Goal: Task Accomplishment & Management: Manage account settings

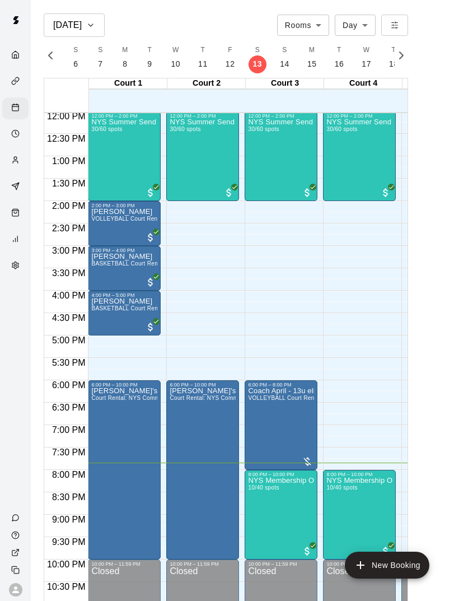
scroll to position [538, 0]
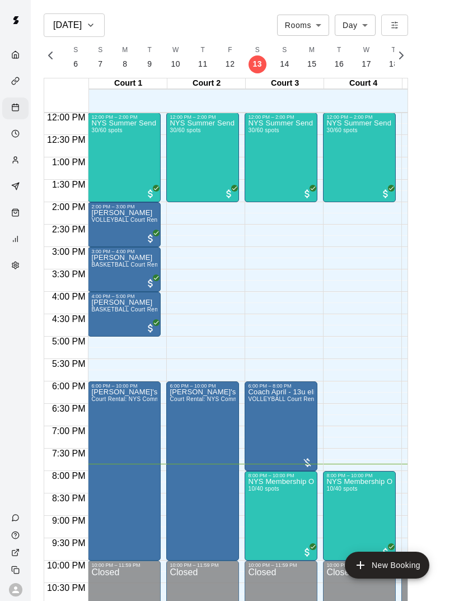
click at [256, 520] on img "edit" at bounding box center [260, 516] width 13 height 13
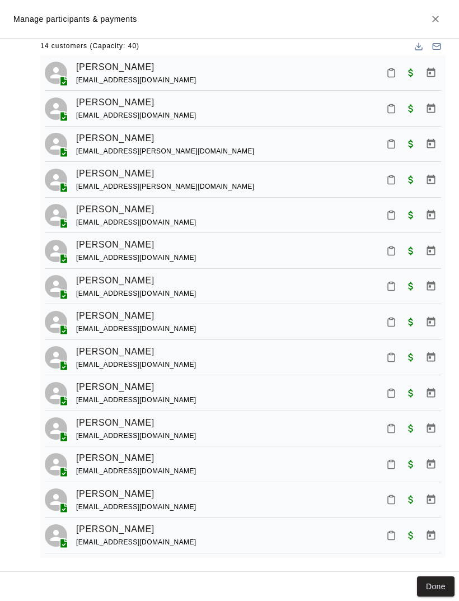
scroll to position [143, 0]
click at [389, 494] on icon "Mark attendance" at bounding box center [391, 499] width 10 height 10
click at [404, 502] on p "[PERSON_NAME] attended" at bounding box center [447, 499] width 99 height 11
click at [395, 288] on icon "Mark attendance" at bounding box center [391, 287] width 7 height 8
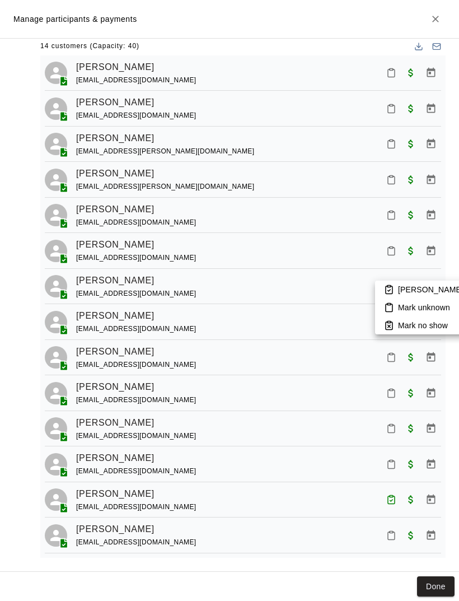
click at [424, 293] on p "[PERSON_NAME] attended" at bounding box center [447, 289] width 99 height 11
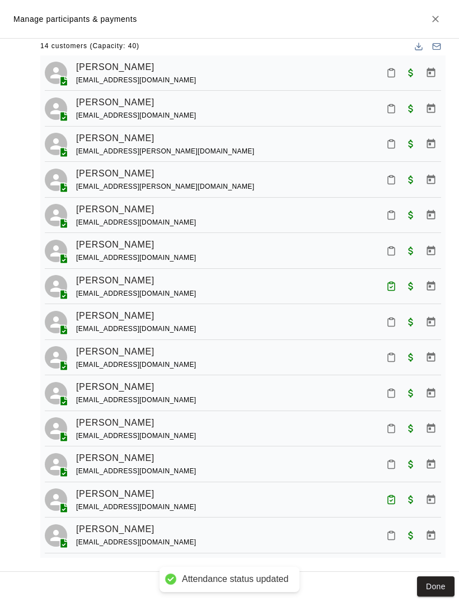
click at [442, 592] on button "Done" at bounding box center [436, 586] width 38 height 21
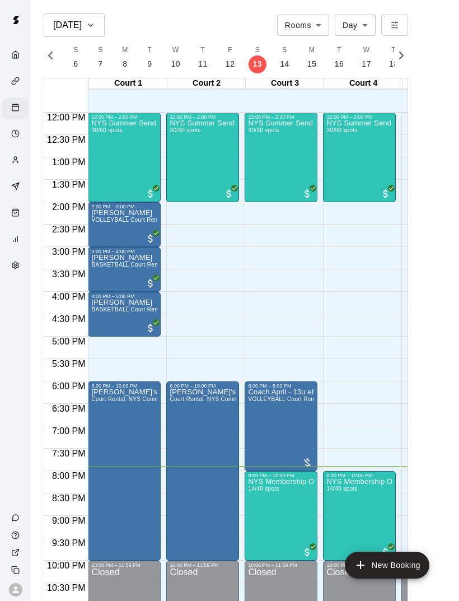
click at [257, 520] on img "edit" at bounding box center [260, 516] width 13 height 13
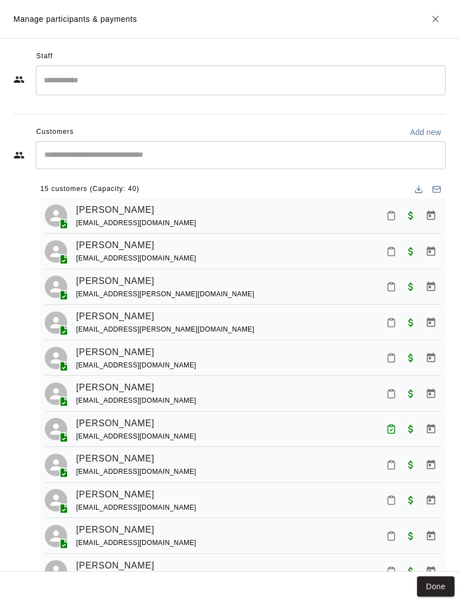
click at [394, 214] on icon "Mark attendance" at bounding box center [391, 216] width 10 height 10
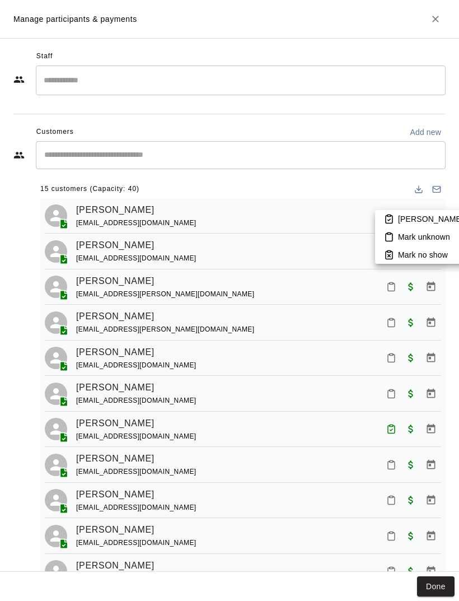
click at [423, 222] on p "[PERSON_NAME] attended" at bounding box center [447, 218] width 99 height 11
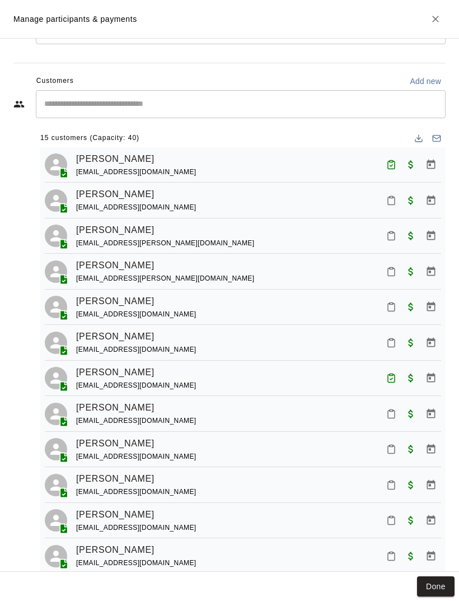
scroll to position [52, 0]
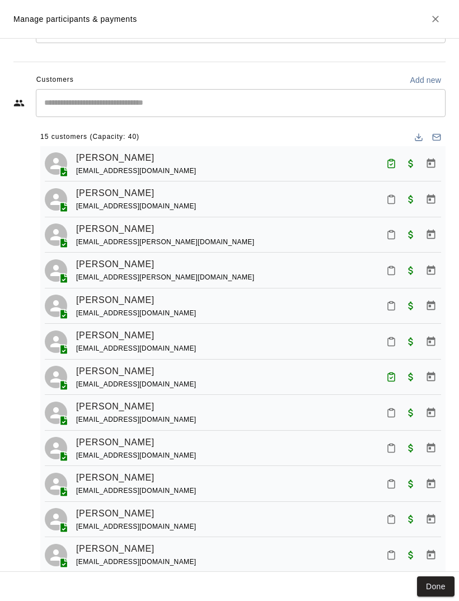
click at [398, 303] on button "Mark attendance" at bounding box center [391, 305] width 19 height 19
click at [424, 302] on p "[PERSON_NAME] attended" at bounding box center [447, 303] width 99 height 11
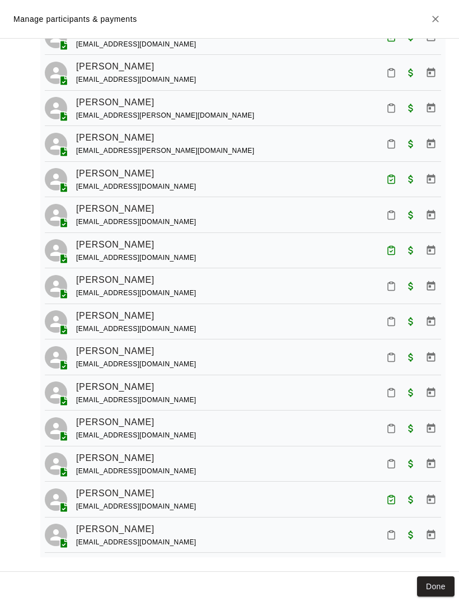
scroll to position [178, 0]
click at [395, 465] on icon "Mark attendance" at bounding box center [391, 464] width 10 height 10
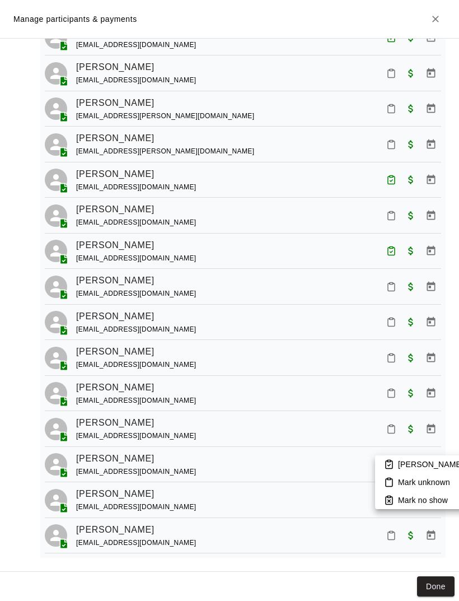
click at [406, 465] on p "[PERSON_NAME] attended" at bounding box center [447, 464] width 99 height 11
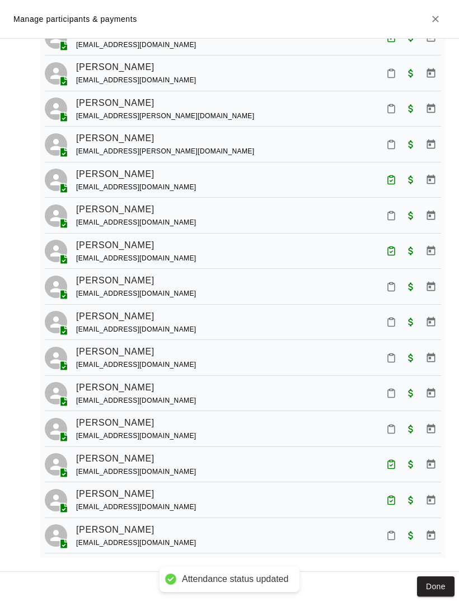
click at [436, 595] on button "Done" at bounding box center [436, 586] width 38 height 21
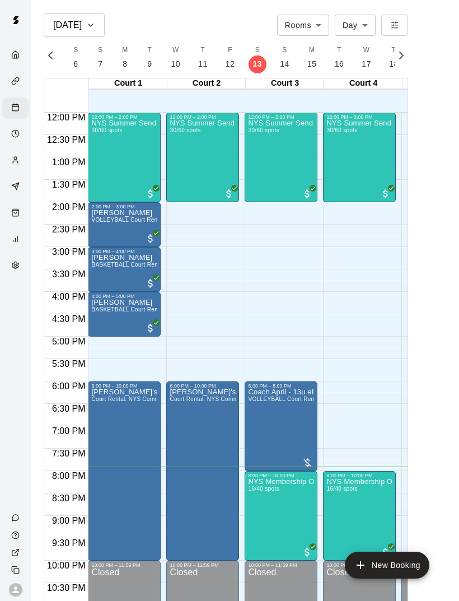
click at [339, 520] on img "edit" at bounding box center [338, 516] width 13 height 13
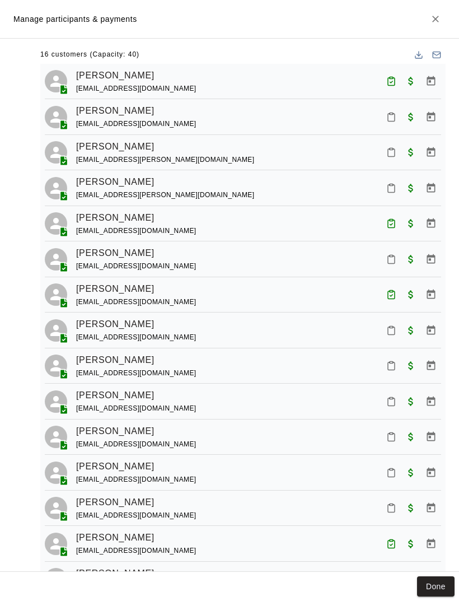
scroll to position [124, 0]
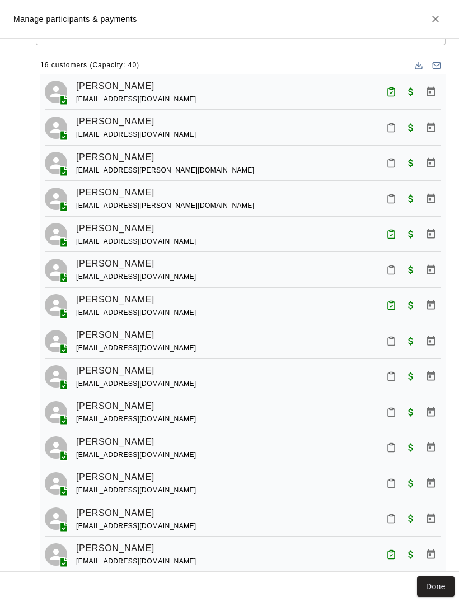
click at [397, 132] on button "Mark attendance" at bounding box center [391, 127] width 19 height 19
click at [415, 130] on p "[PERSON_NAME] attended" at bounding box center [447, 125] width 99 height 11
click at [395, 163] on icon "Mark attendance" at bounding box center [391, 163] width 10 height 10
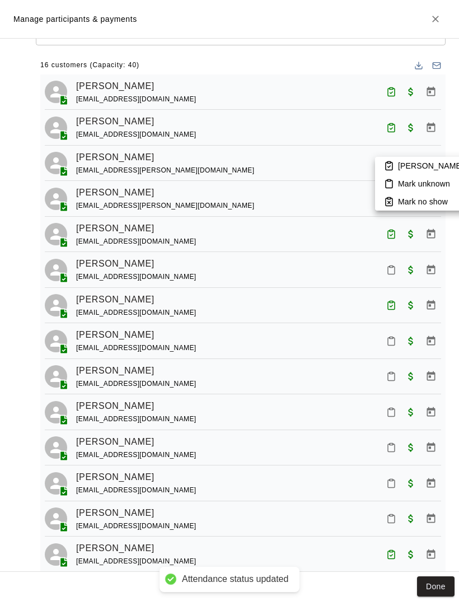
click at [436, 168] on p "[PERSON_NAME] attended" at bounding box center [447, 165] width 99 height 11
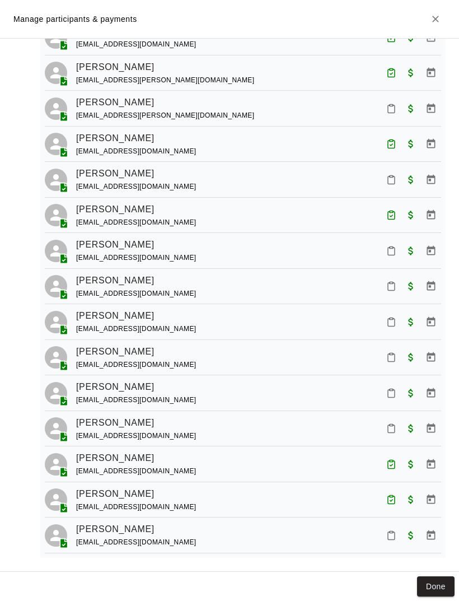
click at [393, 536] on button "Mark attendance" at bounding box center [391, 535] width 19 height 19
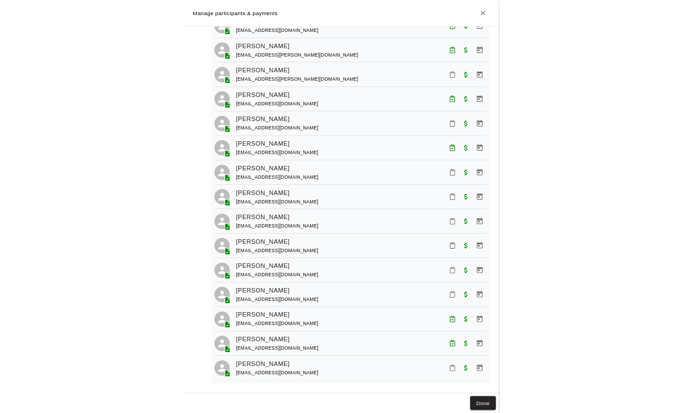
scroll to position [213, 0]
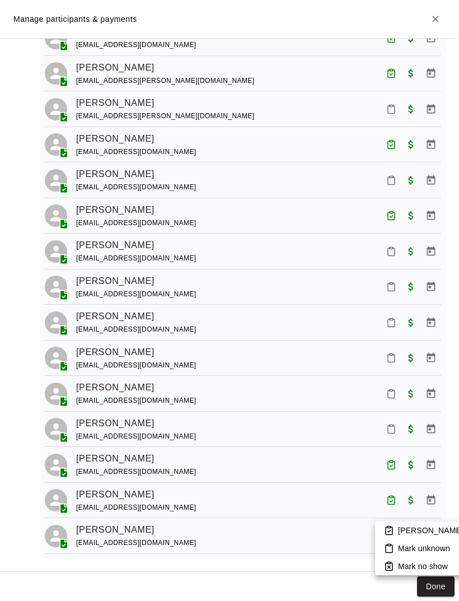
click at [416, 529] on p "[PERSON_NAME] attended" at bounding box center [447, 530] width 99 height 11
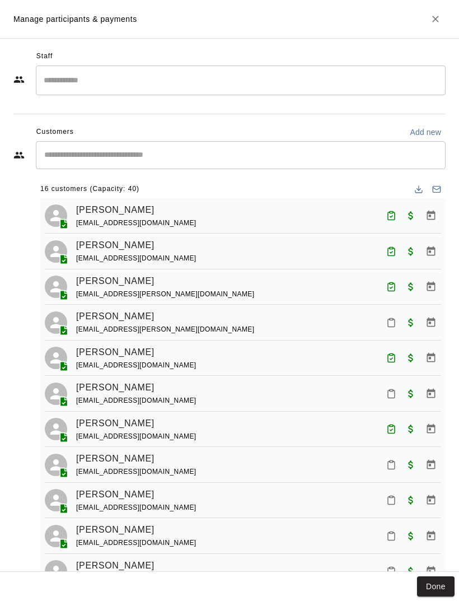
scroll to position [501, 0]
click at [400, 393] on button "Mark attendance" at bounding box center [391, 393] width 19 height 19
click at [414, 391] on p "[PERSON_NAME] attended" at bounding box center [447, 390] width 99 height 11
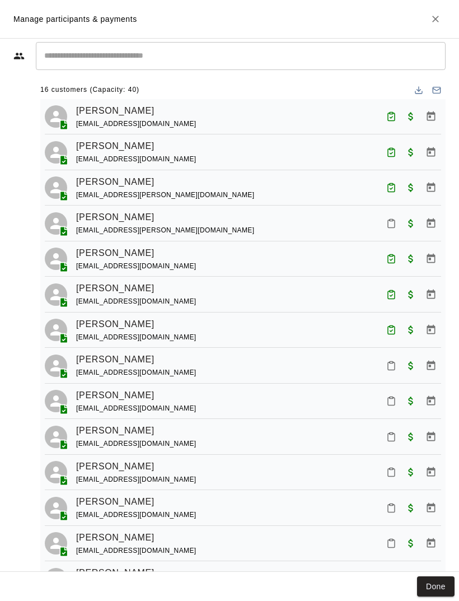
scroll to position [101, 0]
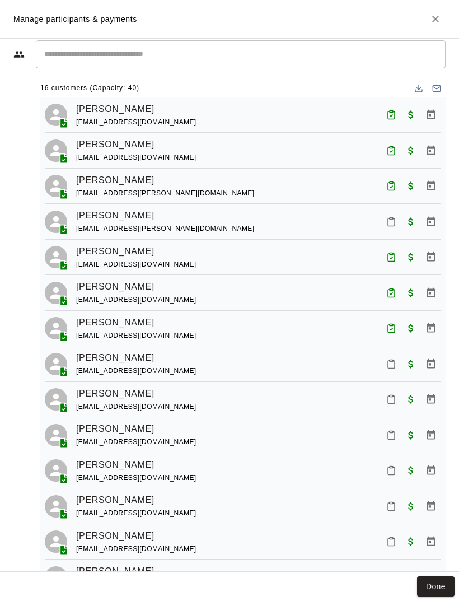
click at [391, 433] on icon "Mark attendance" at bounding box center [391, 435] width 10 height 10
click at [406, 432] on p "[PERSON_NAME] attended" at bounding box center [447, 435] width 99 height 11
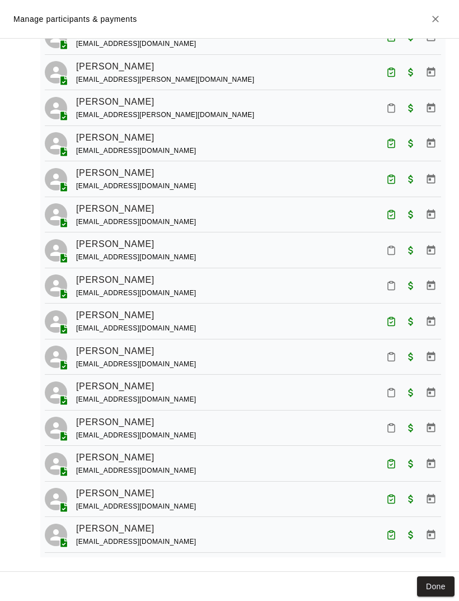
scroll to position [213, 0]
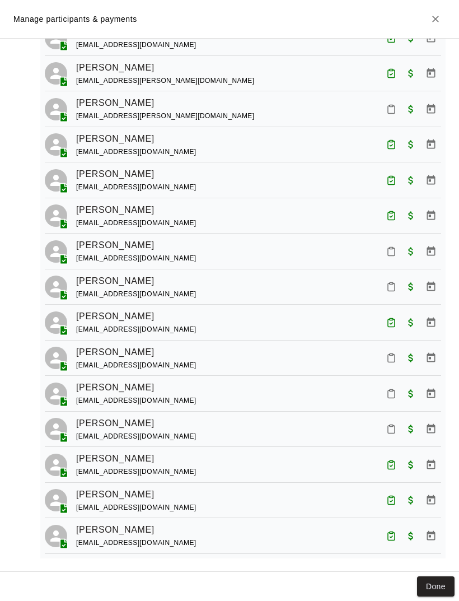
click at [392, 248] on icon "Mark attendance" at bounding box center [391, 251] width 10 height 10
click at [412, 249] on p "[PERSON_NAME] attended" at bounding box center [447, 252] width 99 height 11
click at [389, 284] on icon "Mark attendance" at bounding box center [391, 287] width 10 height 10
click at [418, 288] on p "[PERSON_NAME] attended" at bounding box center [447, 287] width 99 height 11
click at [394, 357] on icon "Mark attendance" at bounding box center [391, 358] width 10 height 10
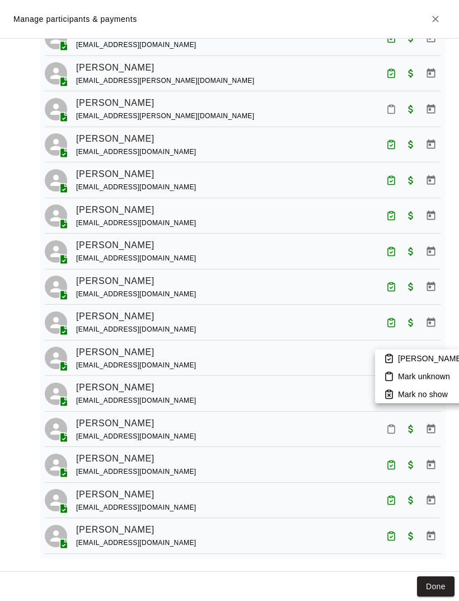
click at [420, 363] on p "[PERSON_NAME] attended" at bounding box center [447, 358] width 99 height 11
click at [391, 392] on icon "Mark attendance" at bounding box center [391, 394] width 10 height 10
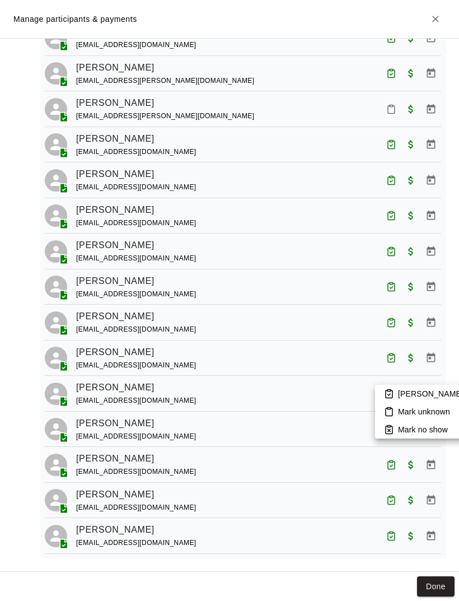
click at [423, 395] on p "[PERSON_NAME] attended" at bounding box center [447, 393] width 99 height 11
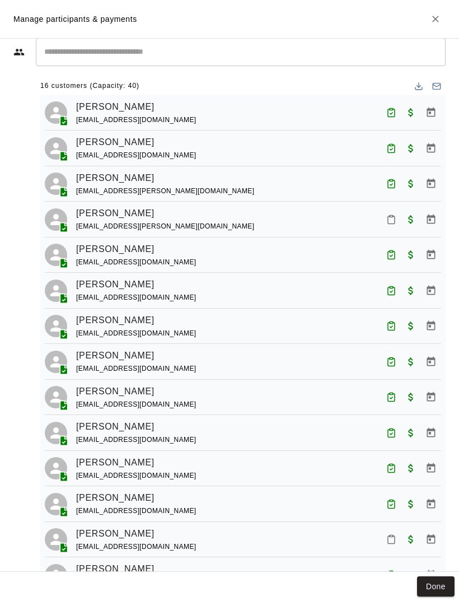
scroll to position [148, 0]
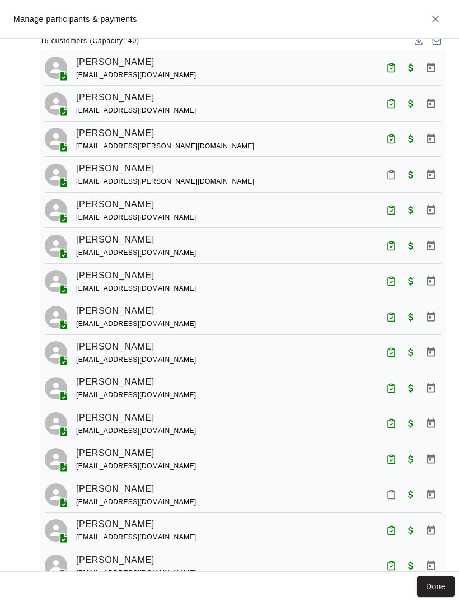
click at [393, 494] on icon "Mark attendance" at bounding box center [391, 495] width 7 height 8
click at [414, 498] on p "[PERSON_NAME] attended" at bounding box center [447, 495] width 99 height 11
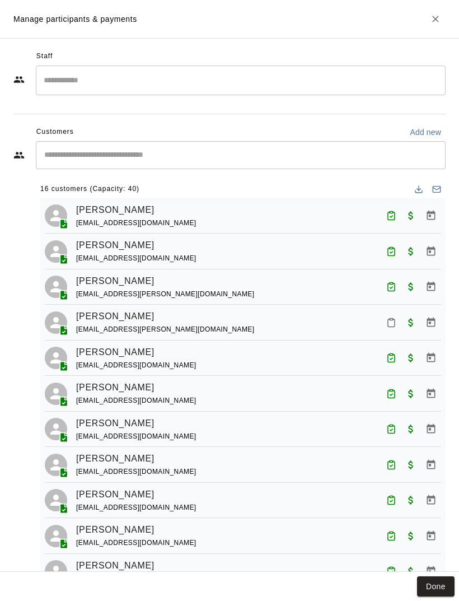
scroll to position [0, 0]
